Goal: Information Seeking & Learning: Find specific fact

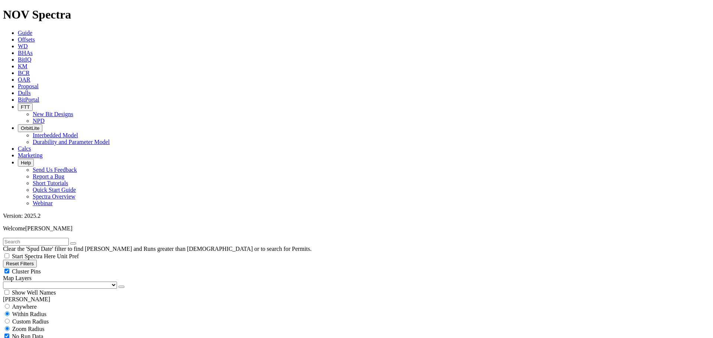
click at [53, 238] on input "text" at bounding box center [36, 242] width 66 height 8
type input "tk66-cw1"
click at [78, 242] on button "submit" at bounding box center [81, 243] width 6 height 2
drag, startPoint x: 10, startPoint y: 118, endPoint x: 19, endPoint y: 120, distance: 8.7
click at [10, 304] on input "radio" at bounding box center [7, 306] width 5 height 5
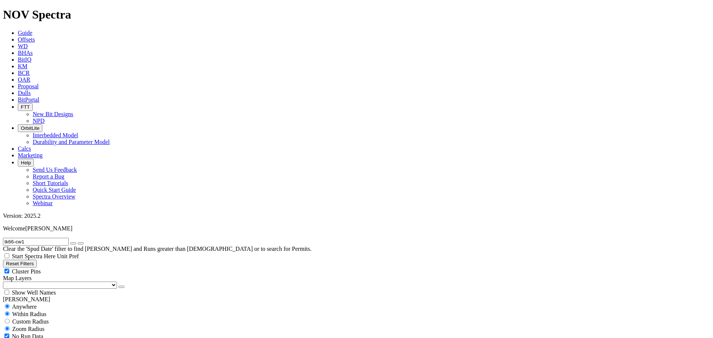
radio input "true"
radio input "false"
radio input "true"
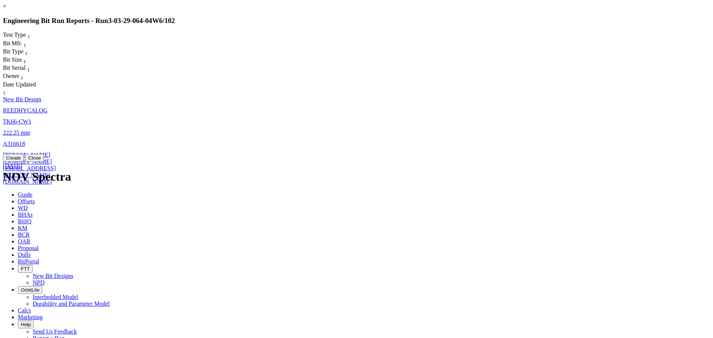
click at [41, 96] on span "New Bit Design" at bounding box center [22, 99] width 38 height 6
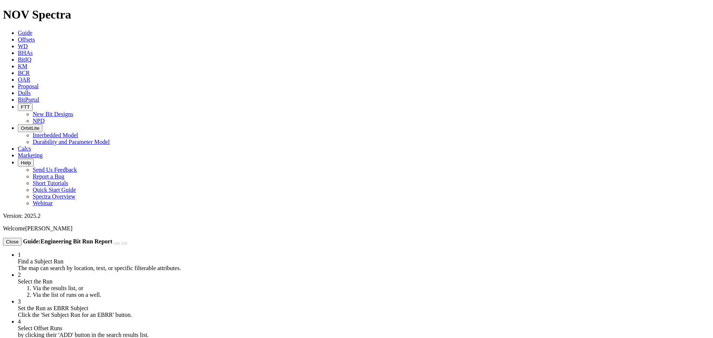
select select "New Bit Design"
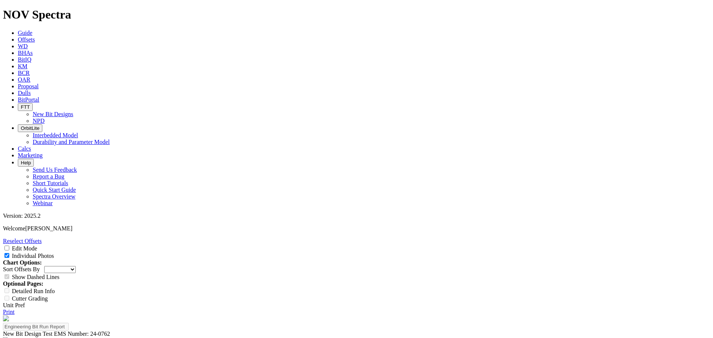
click at [14, 309] on link "Print" at bounding box center [9, 312] width 12 height 6
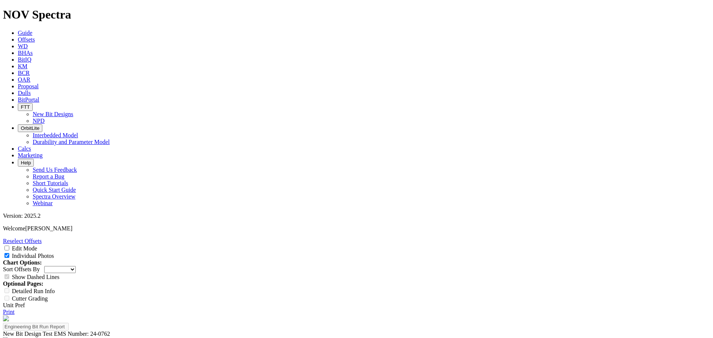
drag, startPoint x: 438, startPoint y: 90, endPoint x: 139, endPoint y: 117, distance: 299.7
